Goal: Information Seeking & Learning: Learn about a topic

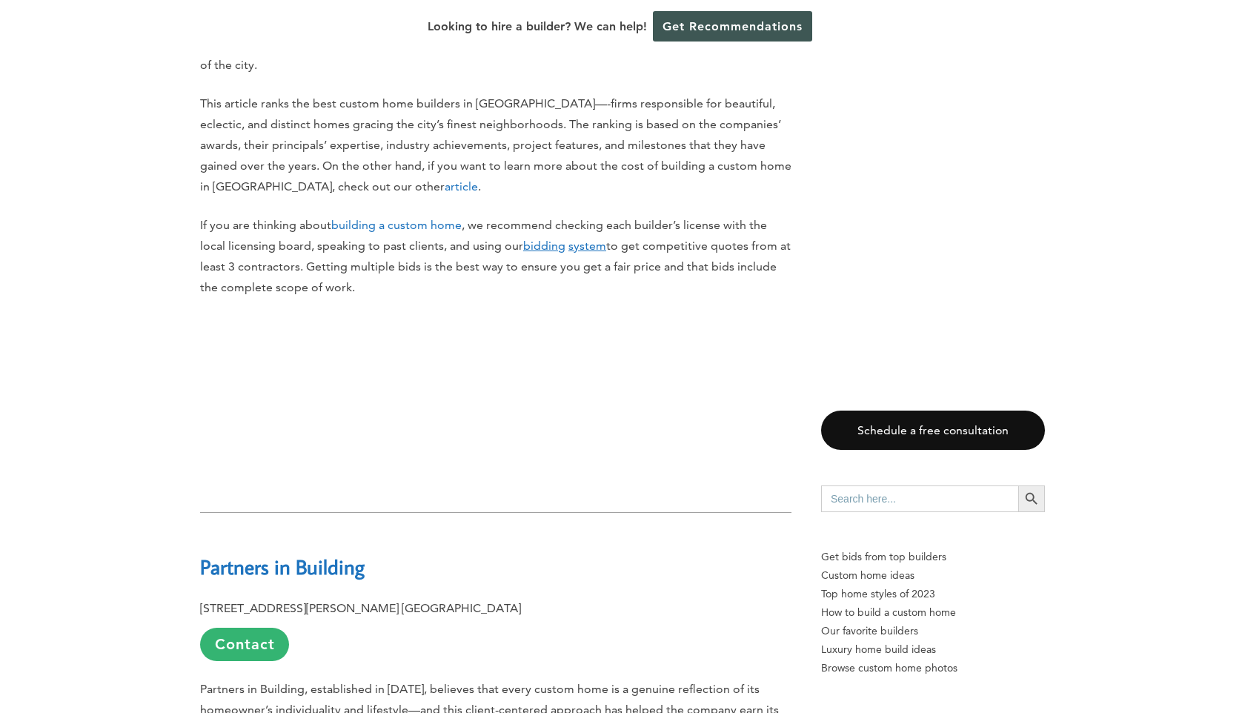
scroll to position [992, 0]
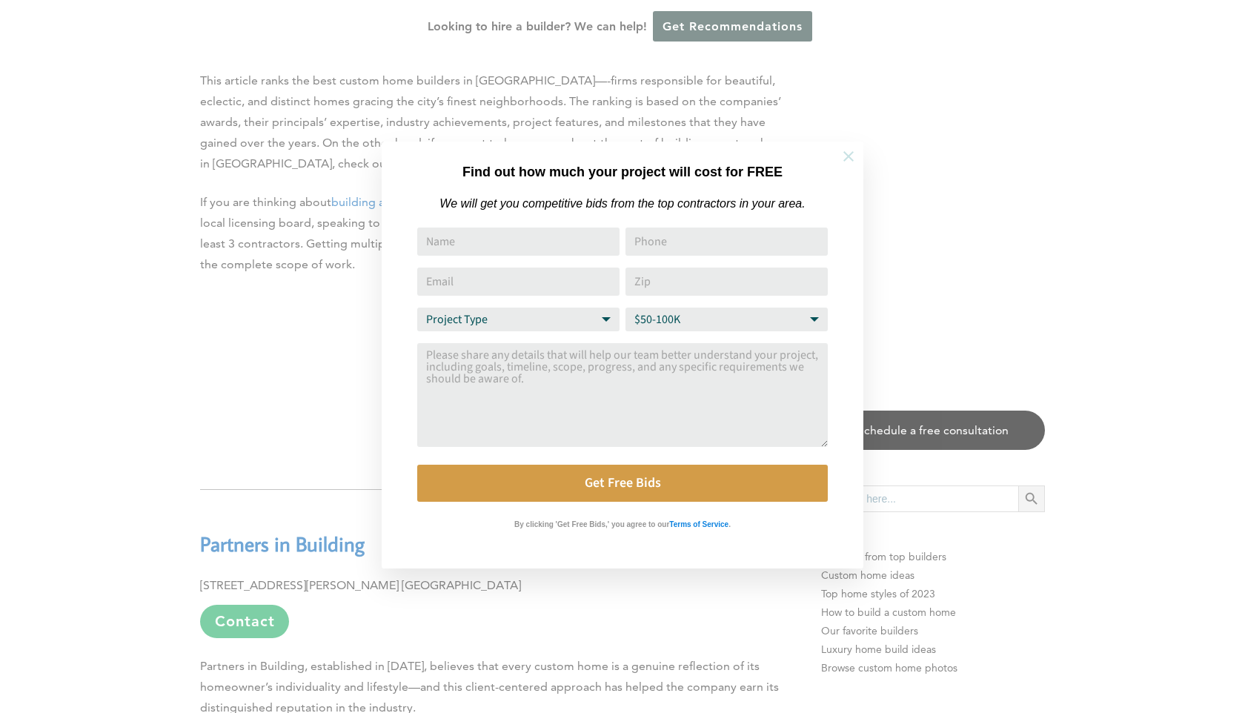
click at [852, 153] on icon at bounding box center [848, 156] width 10 height 10
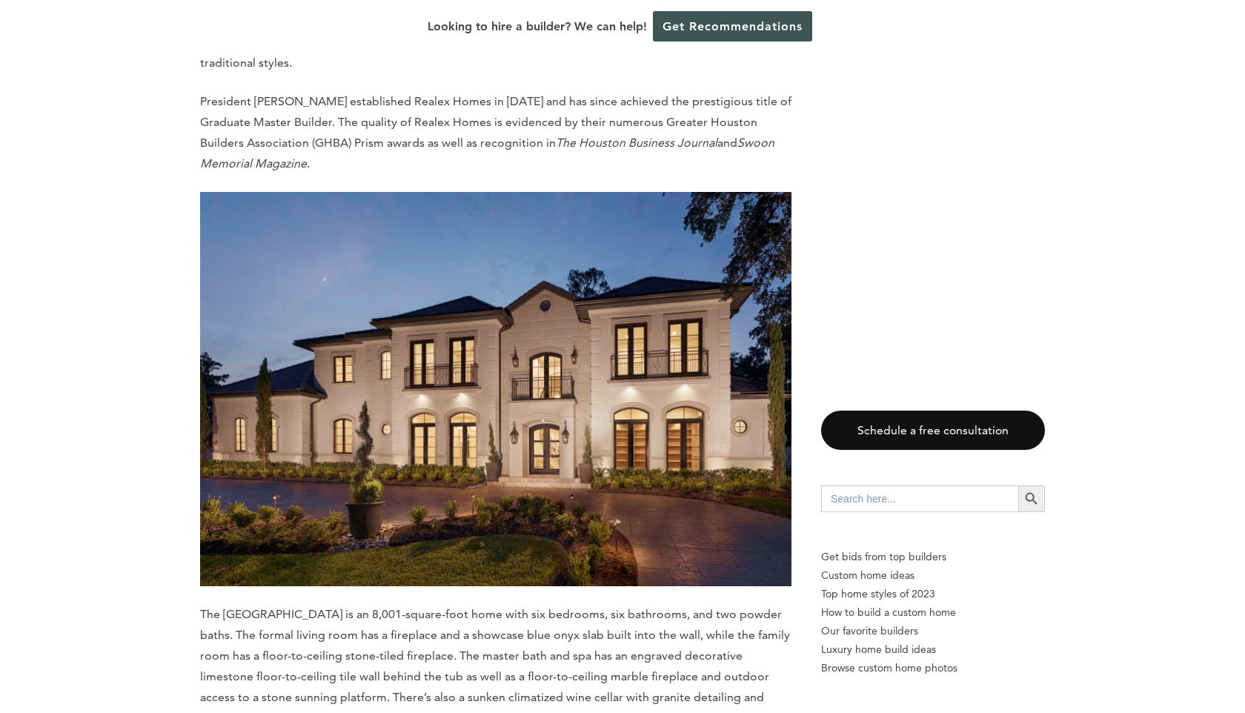
scroll to position [2538, 0]
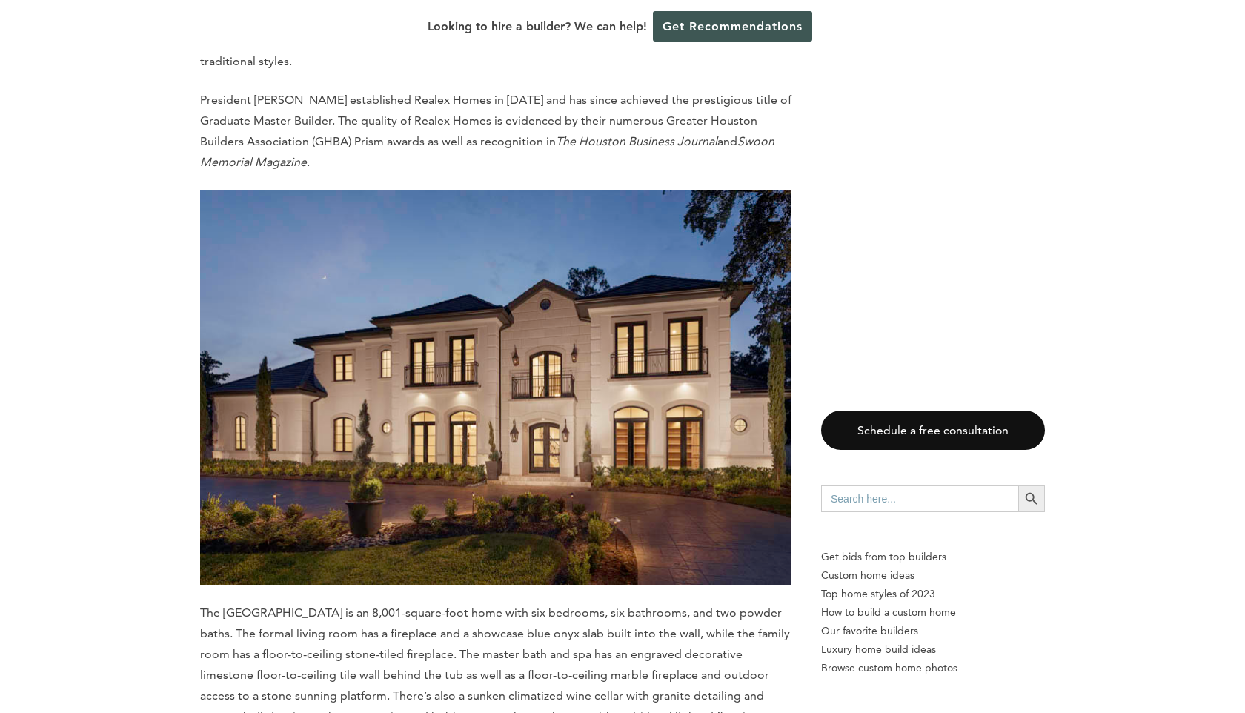
click at [605, 350] on img at bounding box center [495, 387] width 591 height 394
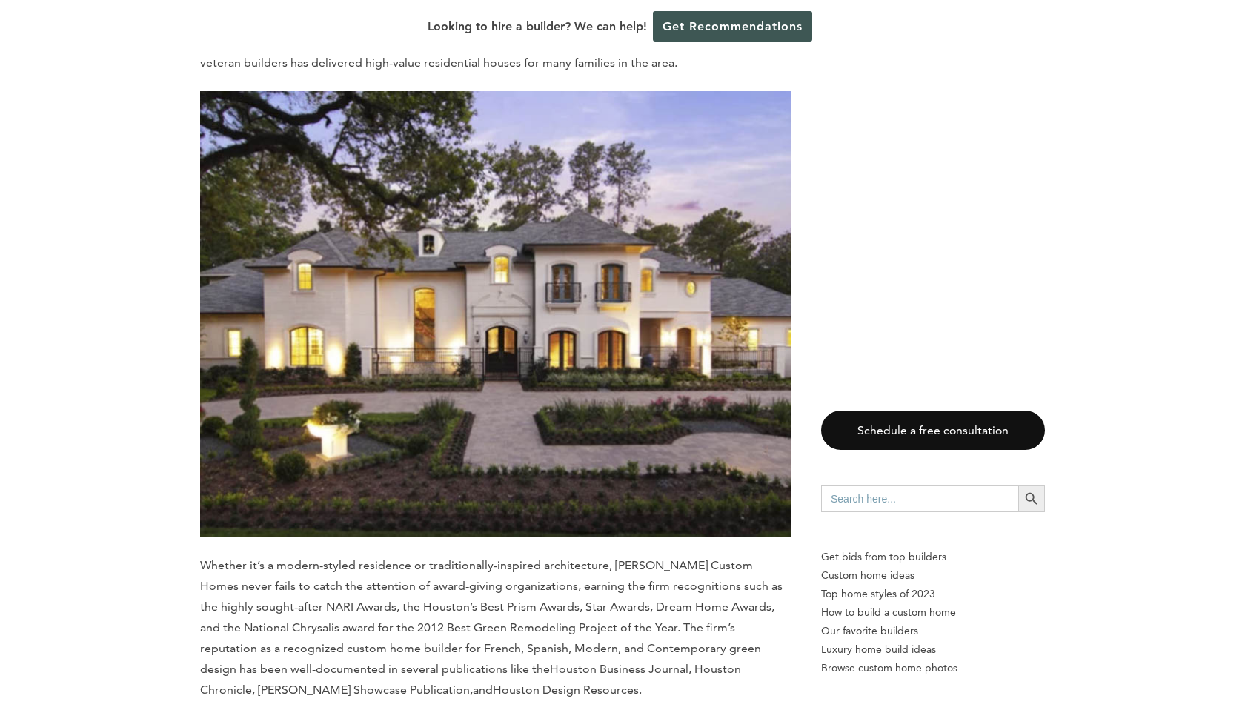
scroll to position [14364, 0]
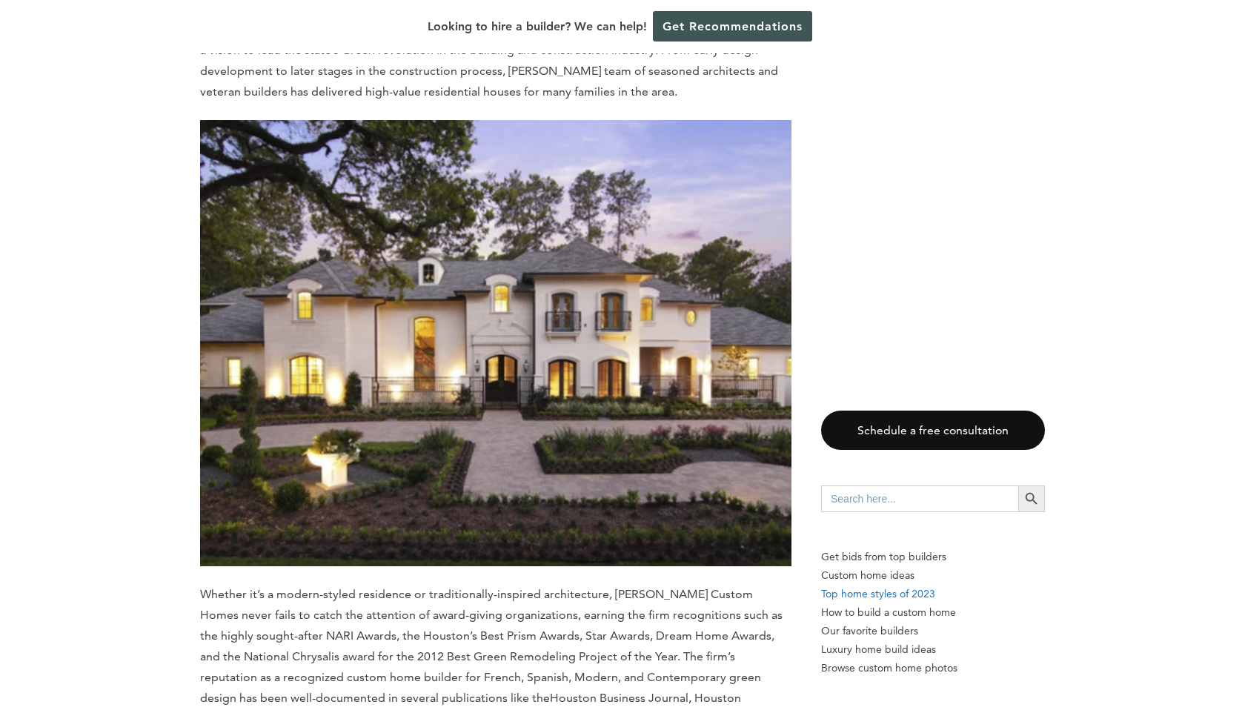
click at [859, 600] on p "Top home styles of 2023" at bounding box center [933, 594] width 224 height 19
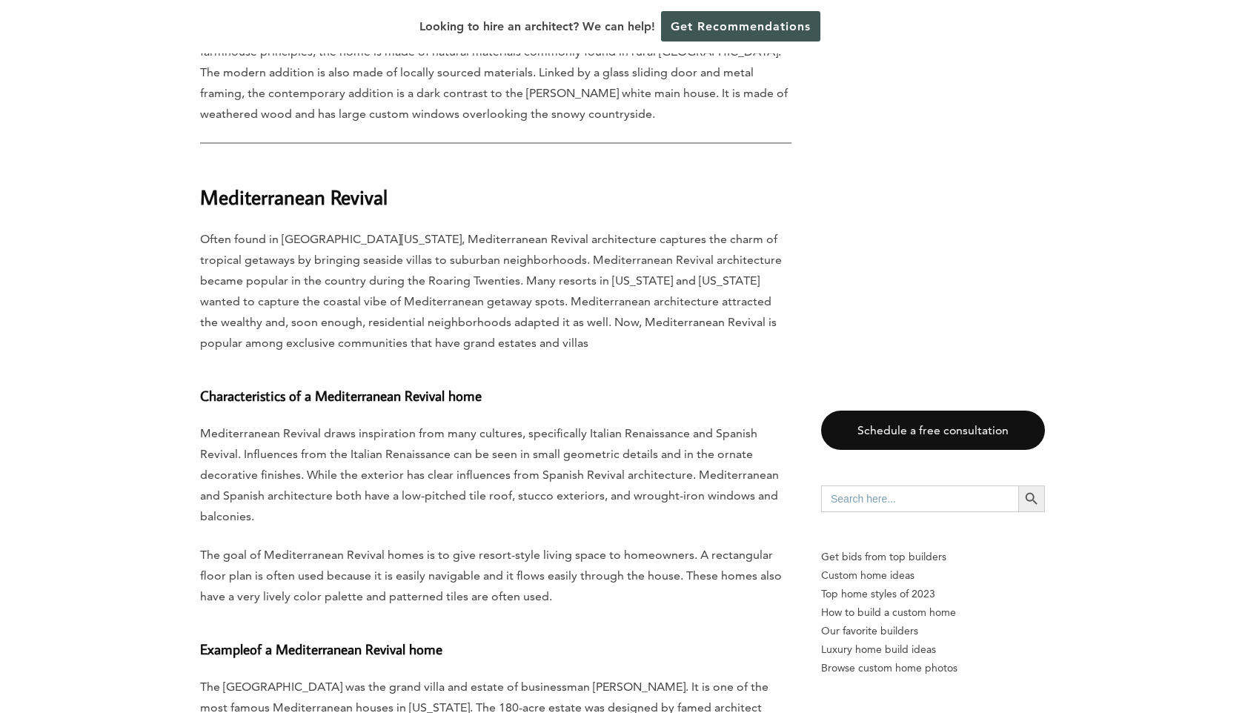
scroll to position [4016, 0]
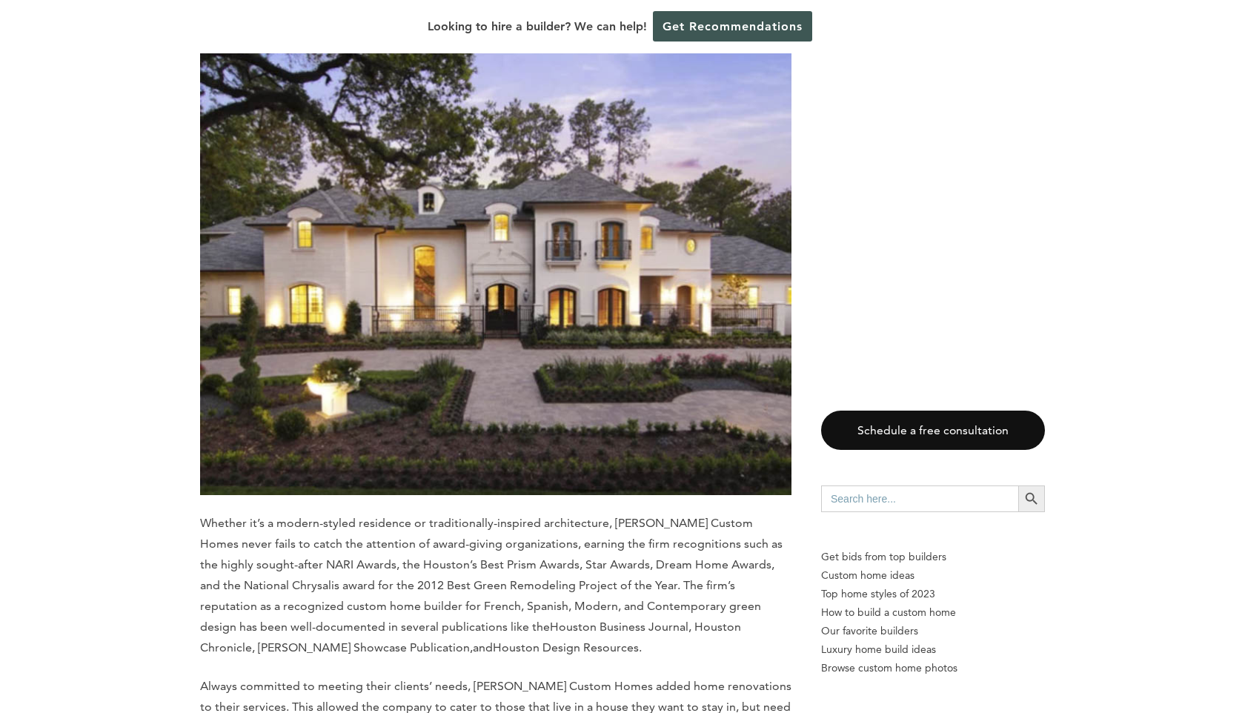
scroll to position [17700, 0]
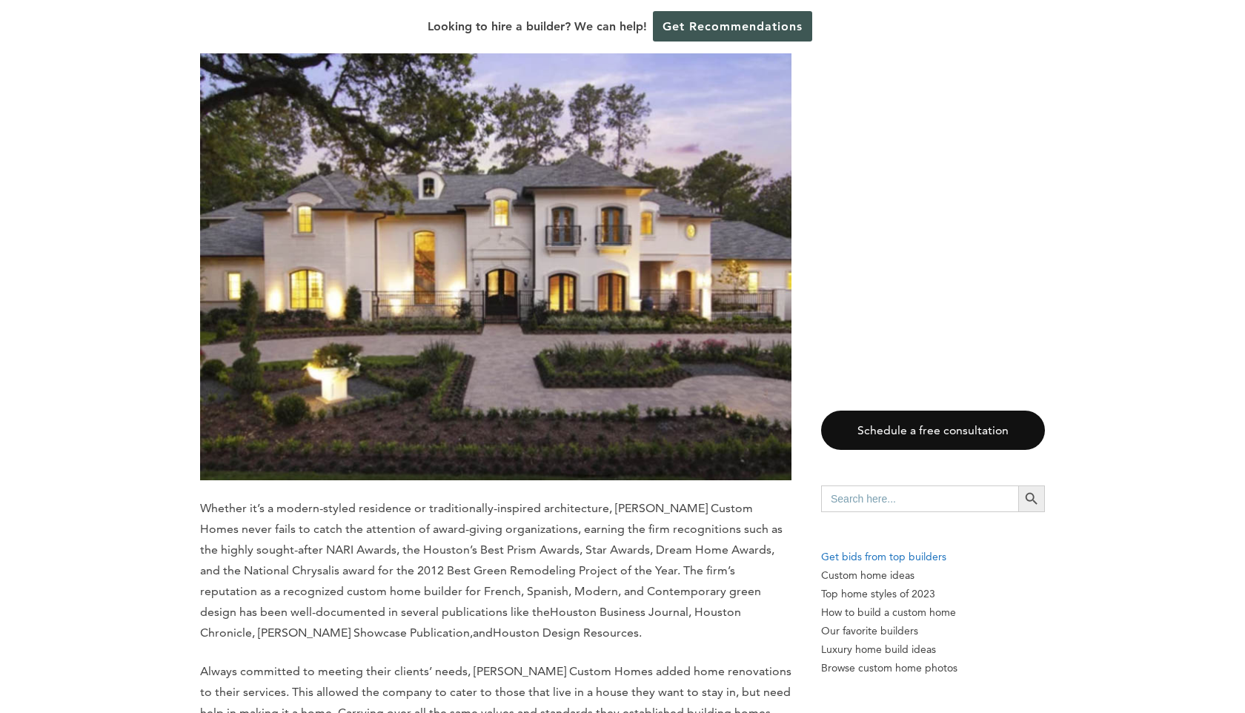
click at [870, 557] on p "Get bids from top builders" at bounding box center [933, 557] width 224 height 19
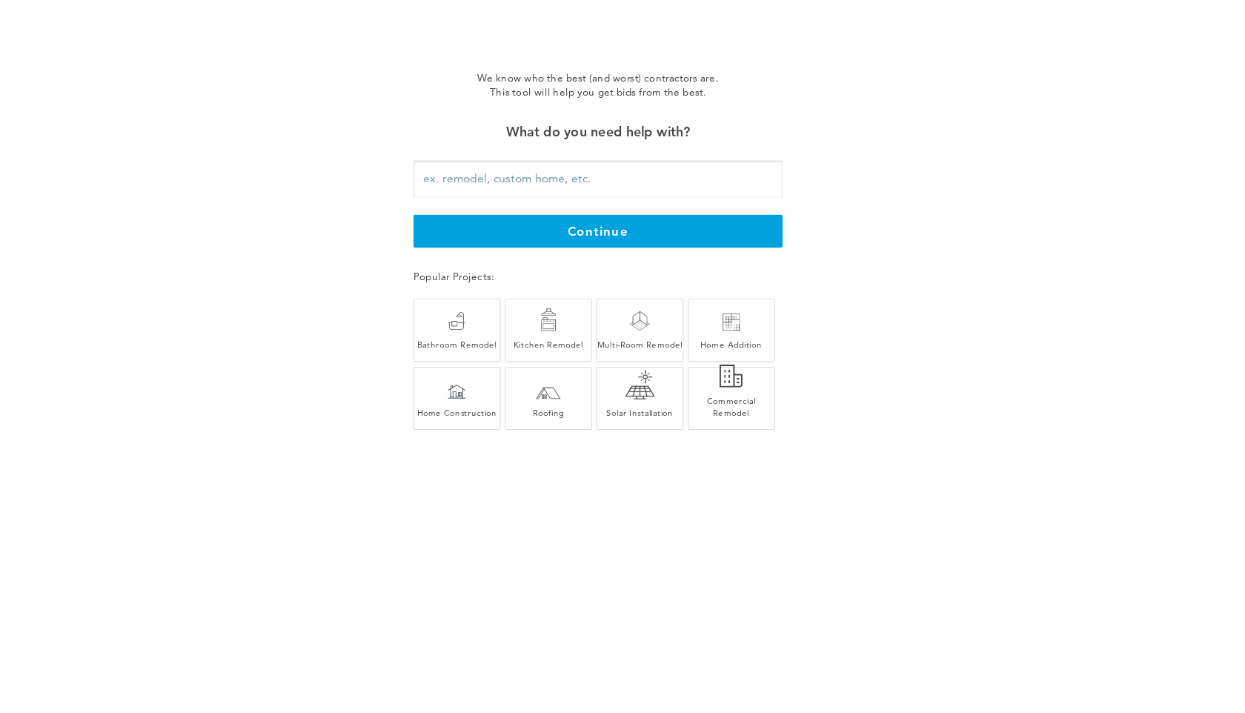
scroll to position [16449, 0]
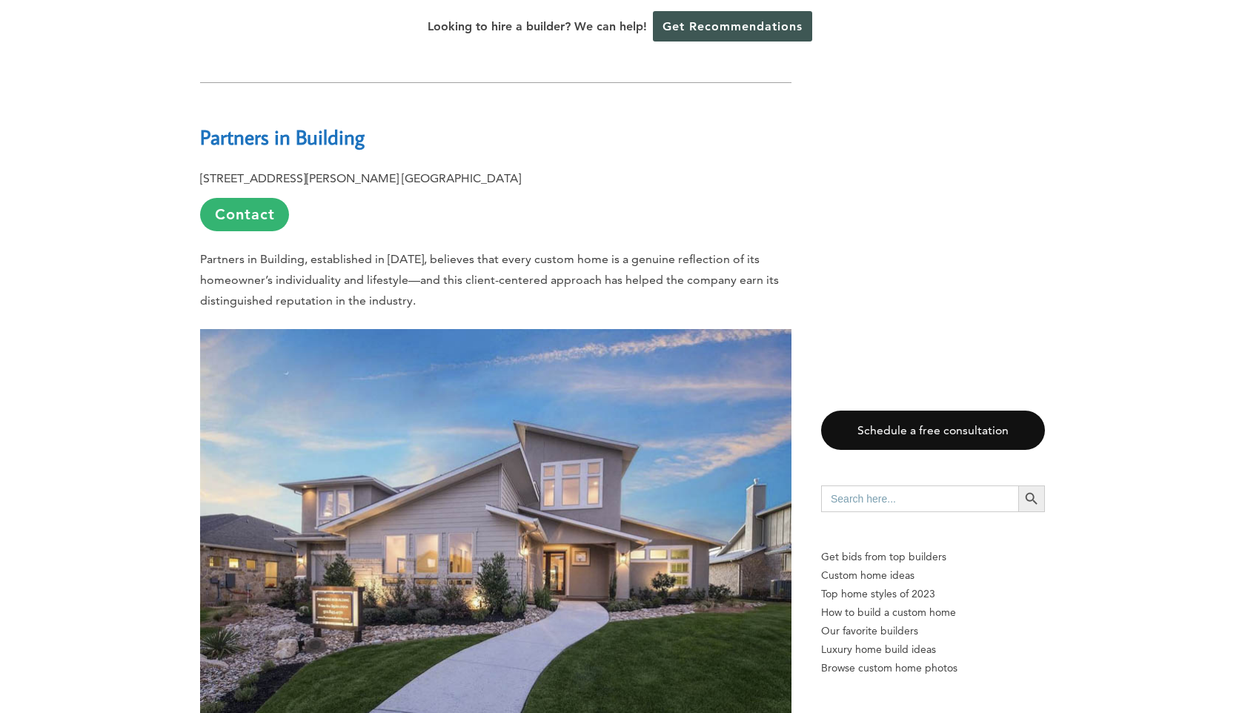
scroll to position [1400, 0]
click at [865, 576] on p "Custom home ideas" at bounding box center [933, 575] width 224 height 19
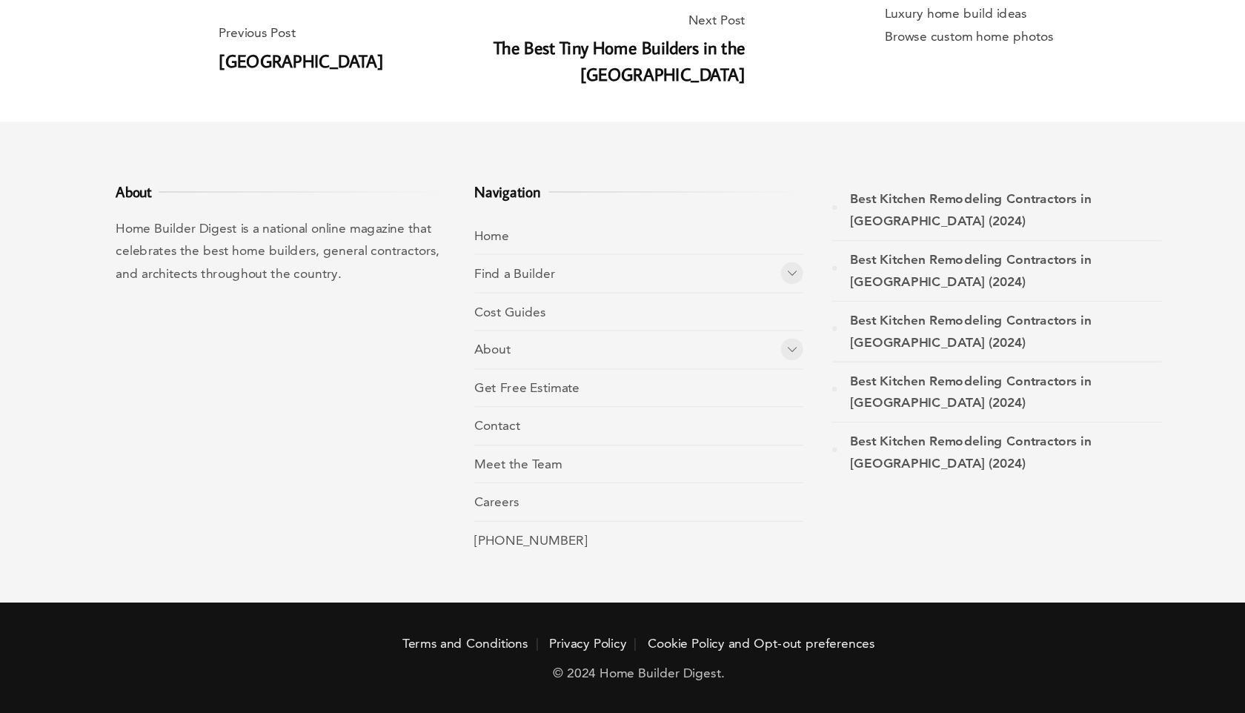
scroll to position [22790, 0]
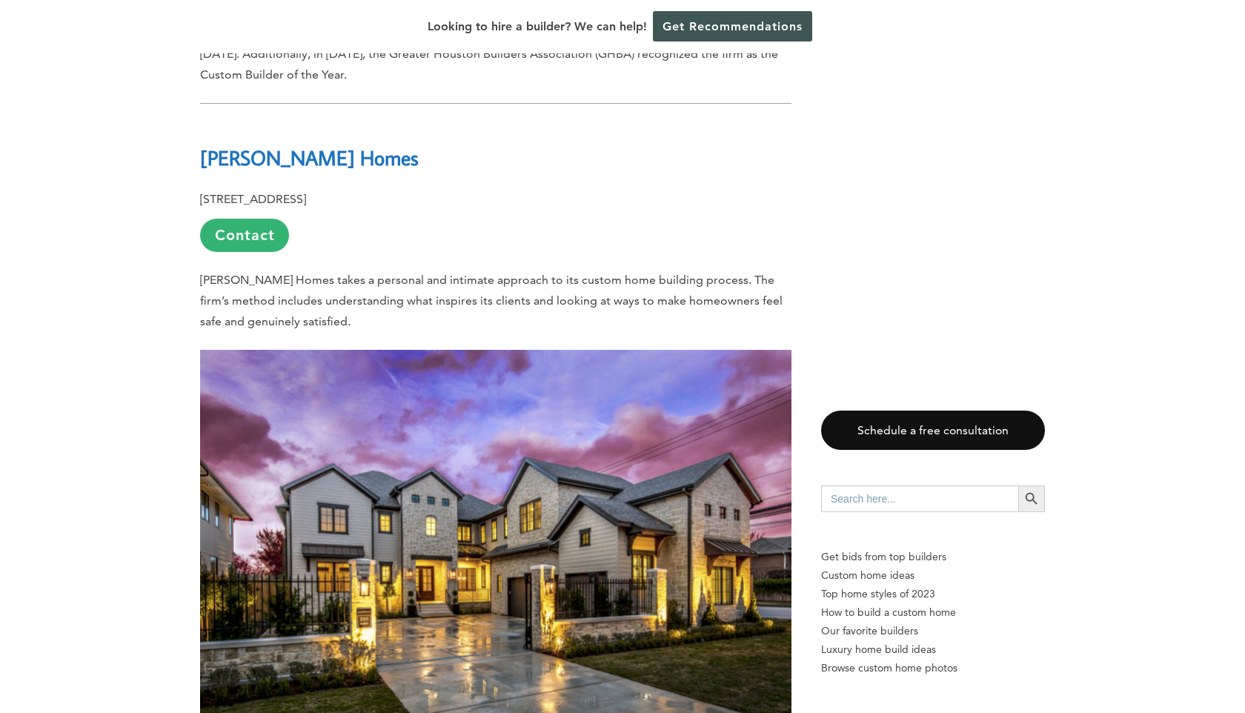
scroll to position [3898, 0]
